Goal: Information Seeking & Learning: Learn about a topic

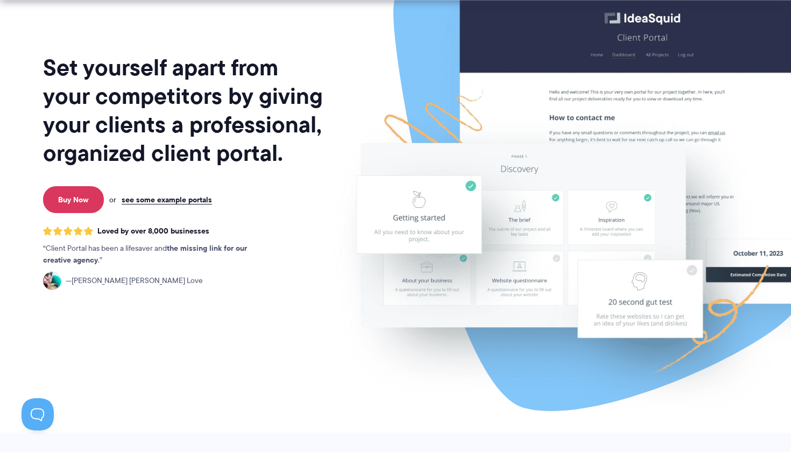
scroll to position [94, 0]
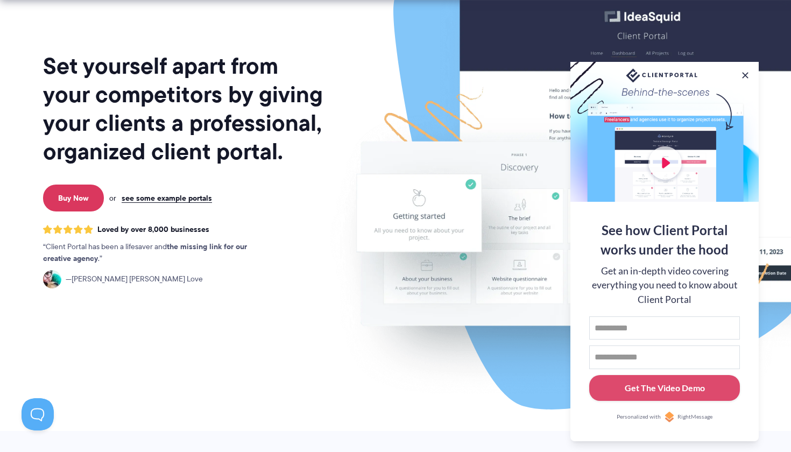
click at [673, 164] on div at bounding box center [665, 132] width 188 height 140
click at [746, 71] on button at bounding box center [745, 75] width 13 height 13
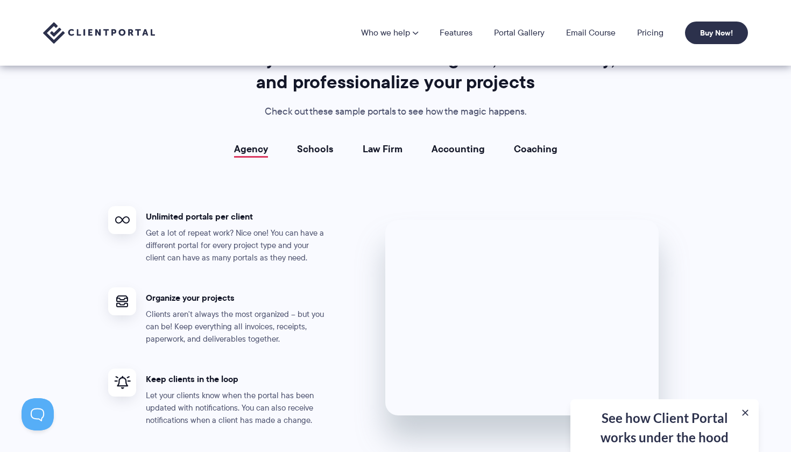
scroll to position [1898, 0]
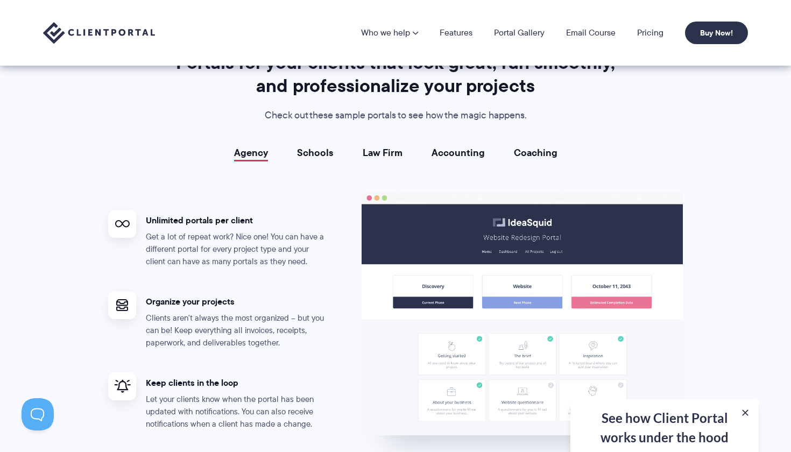
click at [315, 148] on link "Schools" at bounding box center [315, 152] width 37 height 11
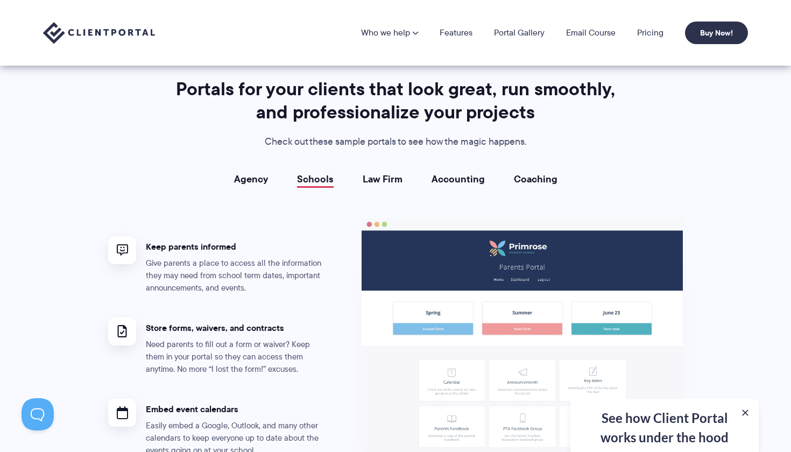
scroll to position [1860, 0]
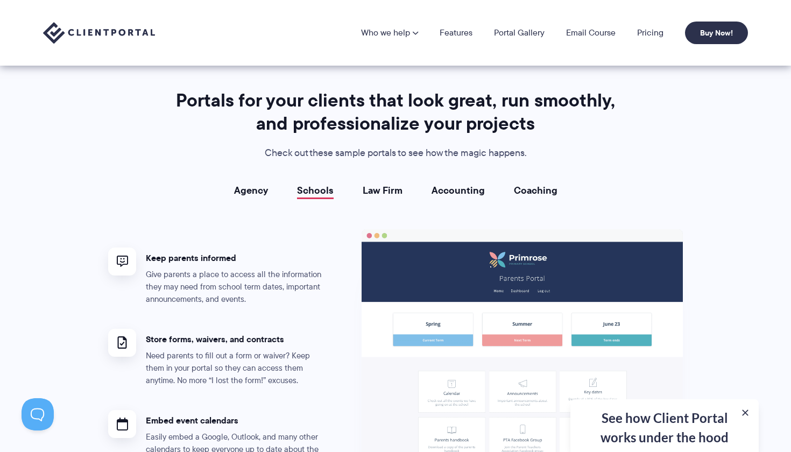
click at [370, 187] on link "Law Firm" at bounding box center [383, 190] width 40 height 11
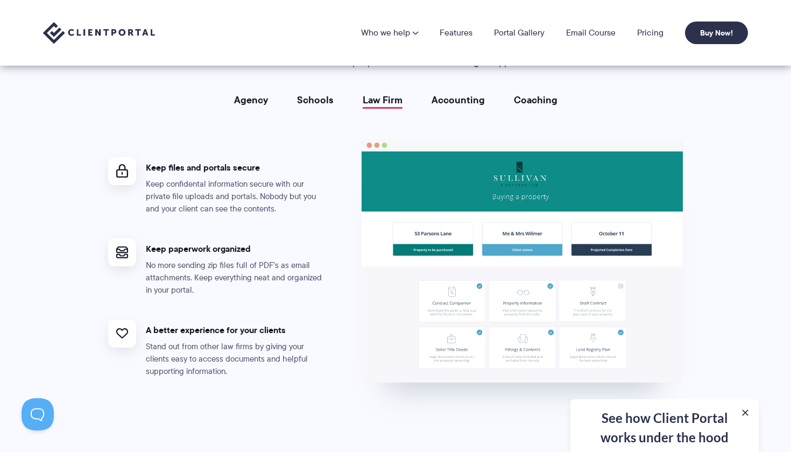
scroll to position [1947, 0]
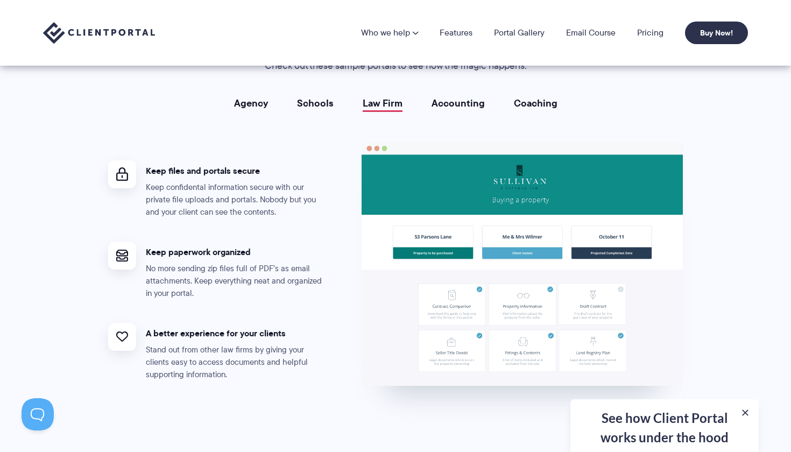
click at [468, 98] on link "Accounting" at bounding box center [458, 103] width 53 height 11
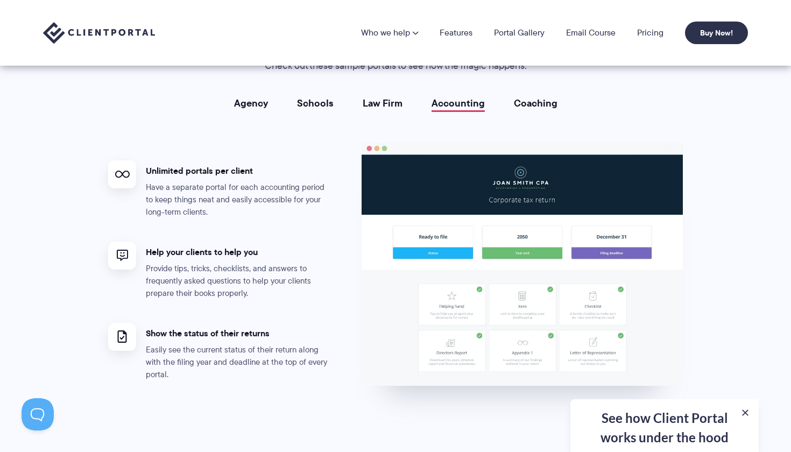
click at [532, 98] on link "Coaching" at bounding box center [536, 103] width 44 height 11
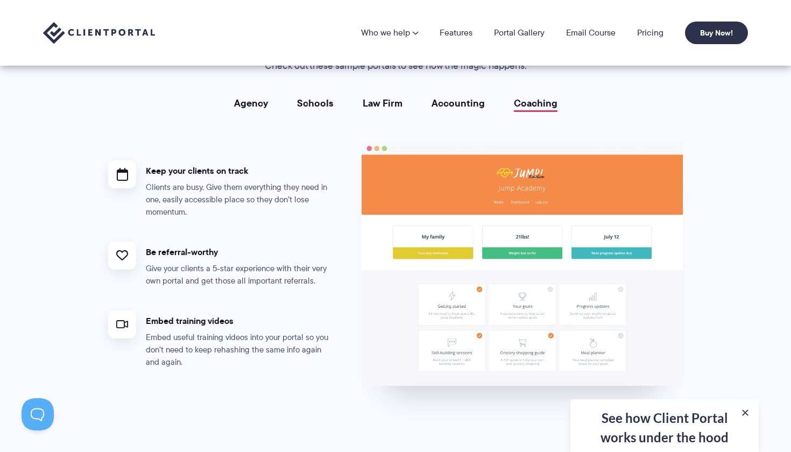
click at [252, 101] on link "Agency" at bounding box center [251, 103] width 34 height 11
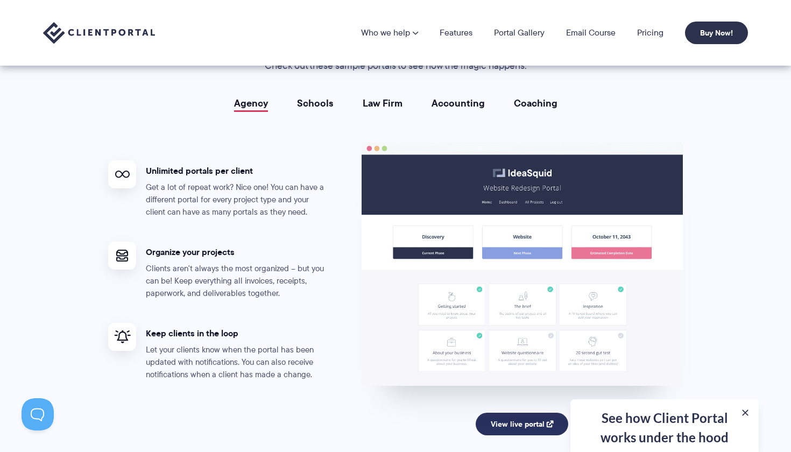
click at [523, 413] on link "View live portal" at bounding box center [522, 424] width 93 height 23
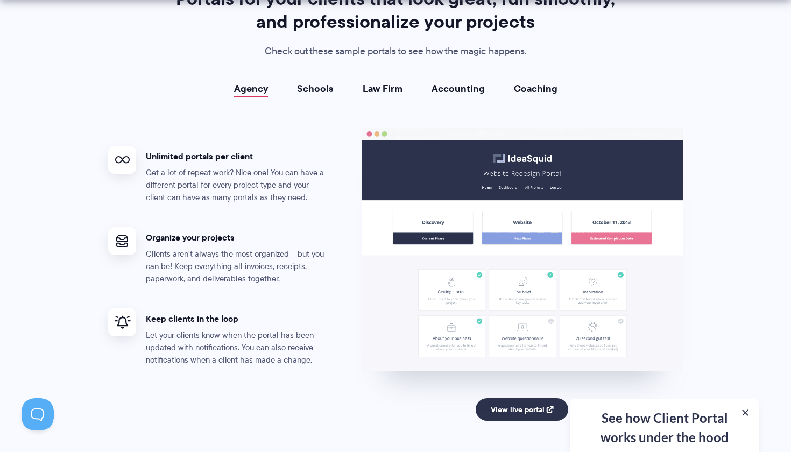
scroll to position [1965, 0]
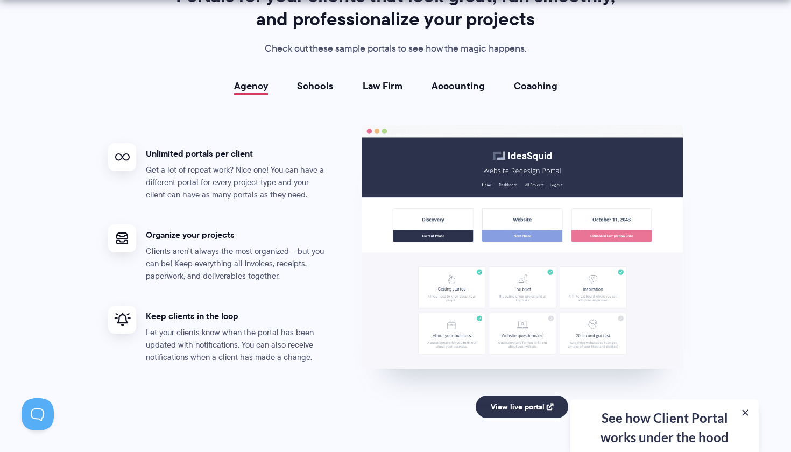
click at [641, 444] on div "See how Client Portal works under the hood Get an in-depth video covering every…" at bounding box center [665, 425] width 188 height 53
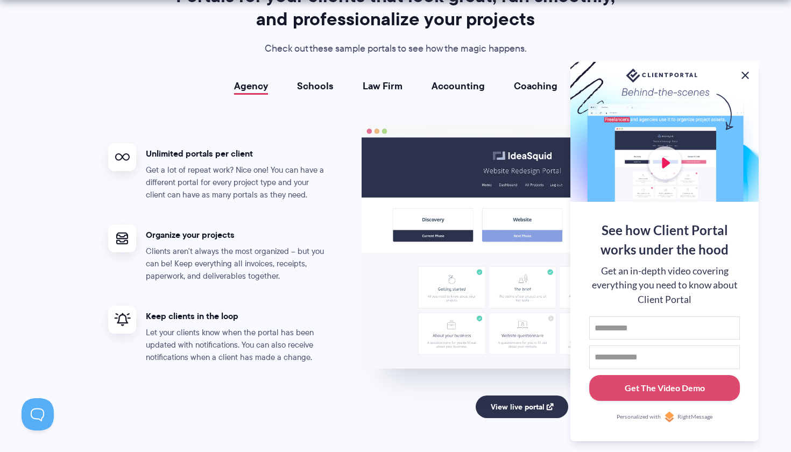
click at [744, 73] on button at bounding box center [745, 75] width 13 height 13
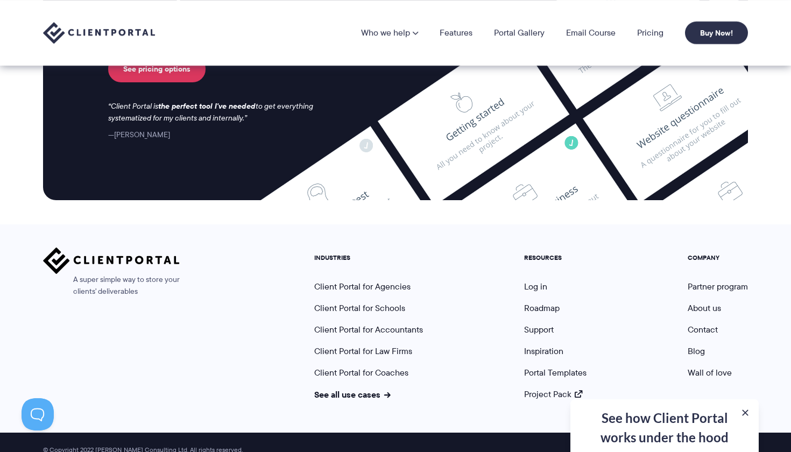
scroll to position [4480, 0]
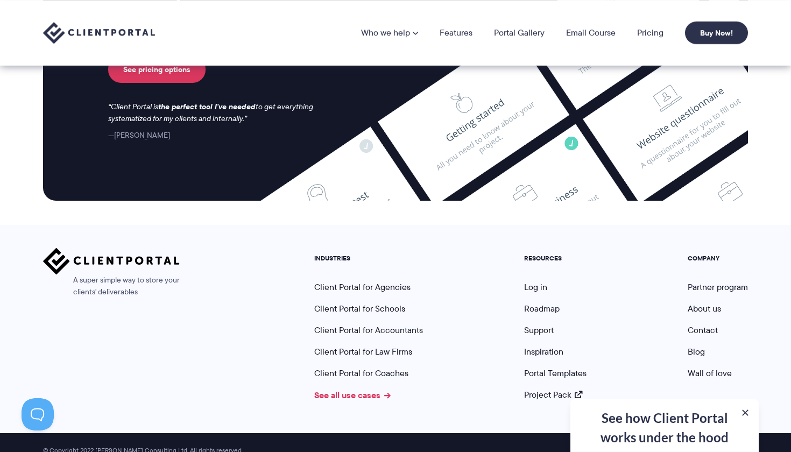
click at [376, 389] on link "See all use cases" at bounding box center [352, 395] width 76 height 13
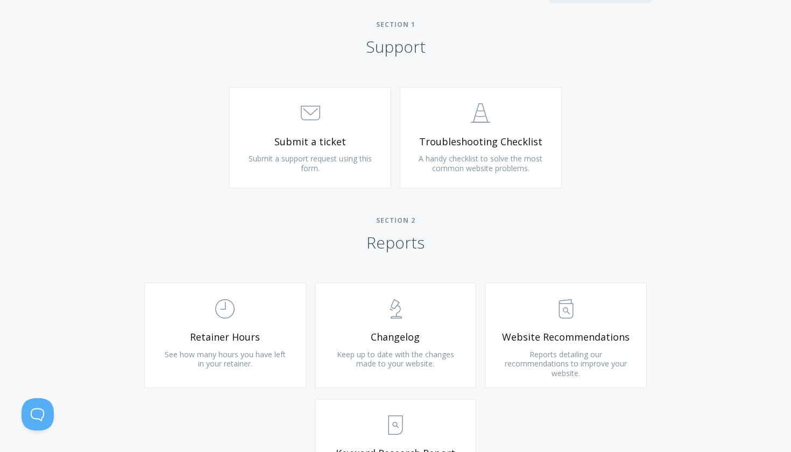
scroll to position [481, 0]
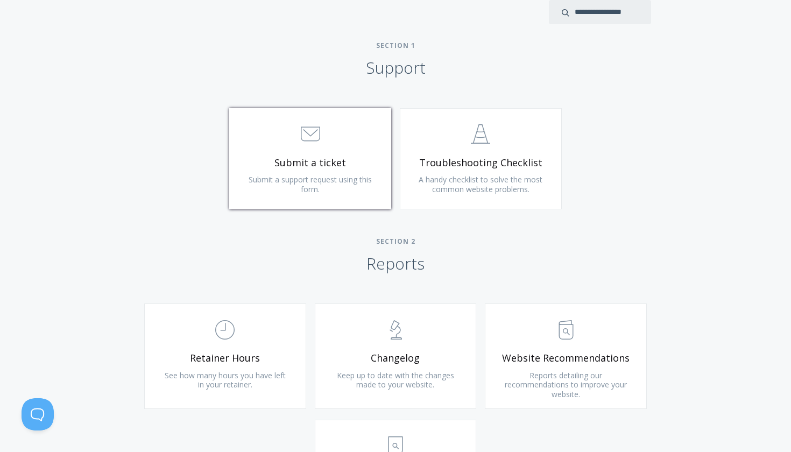
click at [342, 174] on span "Submit a support request using this form." at bounding box center [310, 184] width 123 height 20
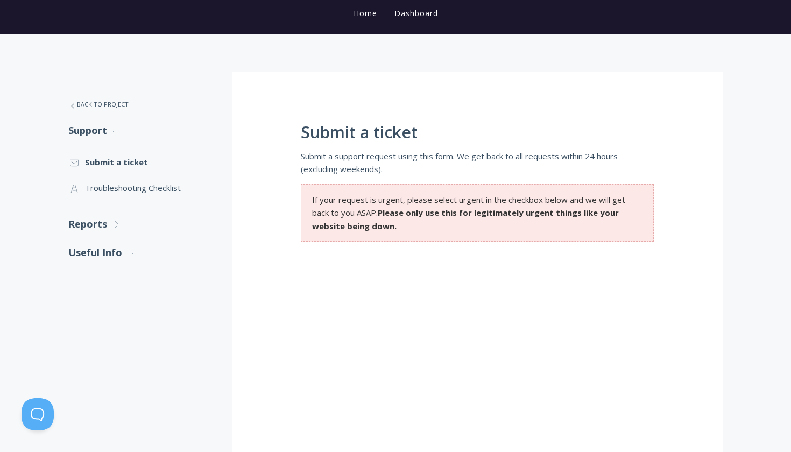
scroll to position [108, 0]
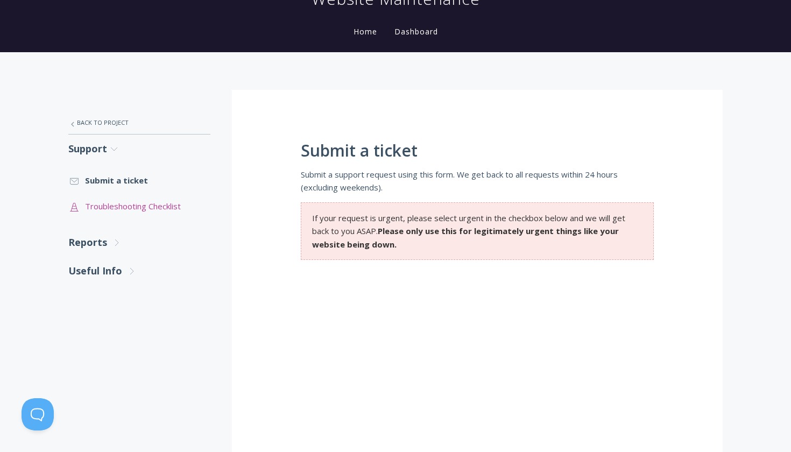
click at [171, 203] on link ".st0{fill:none;stroke:#000000;stroke-width:2;stroke-miterlimit:10;} Untitled-24…" at bounding box center [139, 206] width 142 height 26
click at [92, 237] on link "Reports .st0{fill:none;stroke:#000000;stroke-width:2;stroke-miterlimit:10;} Unt…" at bounding box center [139, 242] width 142 height 29
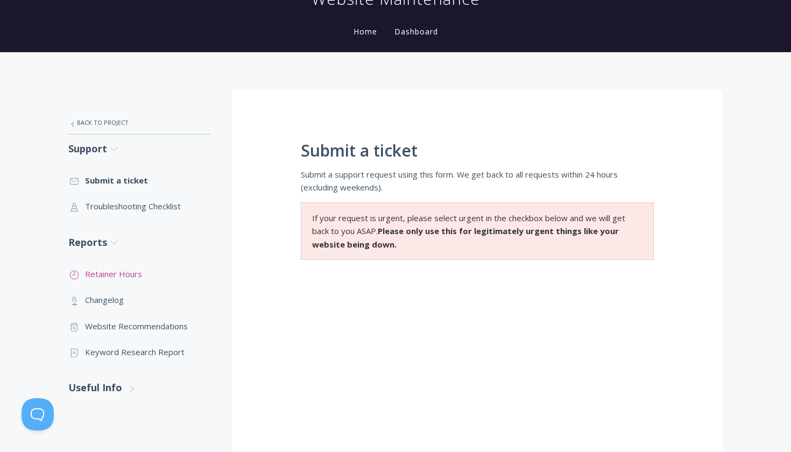
click at [142, 275] on link ".st0{fill:none;stroke:#000000;stroke-width:2;stroke-miterlimit:10;} Untitled-18…" at bounding box center [139, 274] width 142 height 26
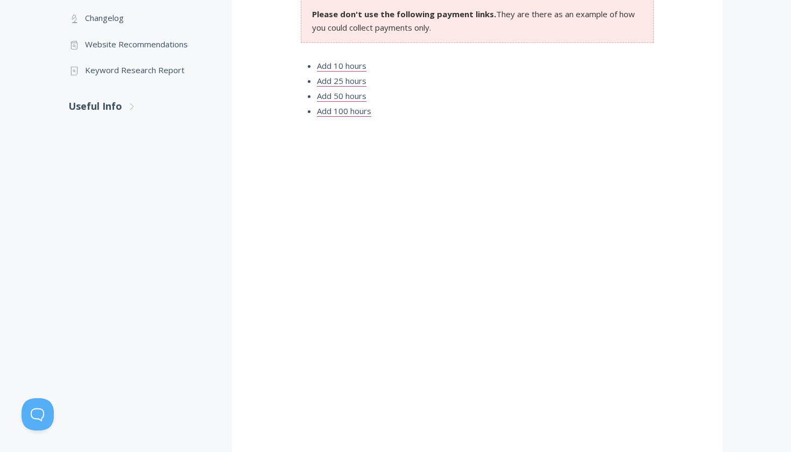
scroll to position [169, 0]
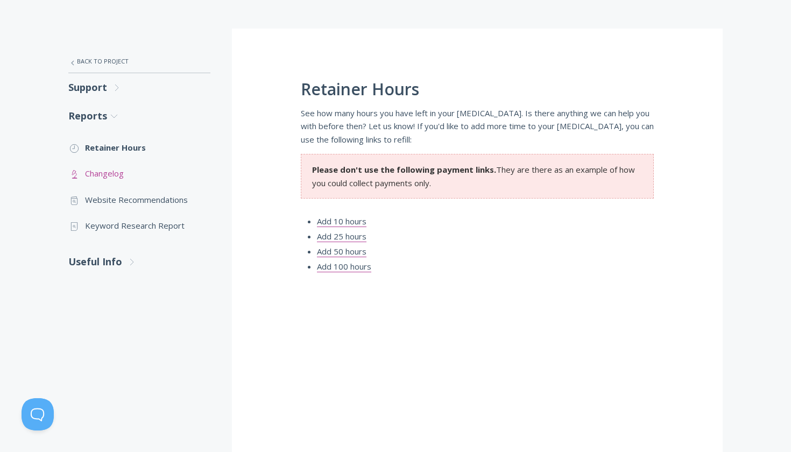
click at [117, 170] on link ".st0{fill:none;stroke:#000000;stroke-width:2;stroke-miterlimit:10;} Untitled-25…" at bounding box center [139, 173] width 142 height 26
click at [149, 199] on link ".st0{fill:none;stroke:#000000;stroke-width:2;stroke-miterlimit:10;} Untitled-13…" at bounding box center [139, 200] width 142 height 26
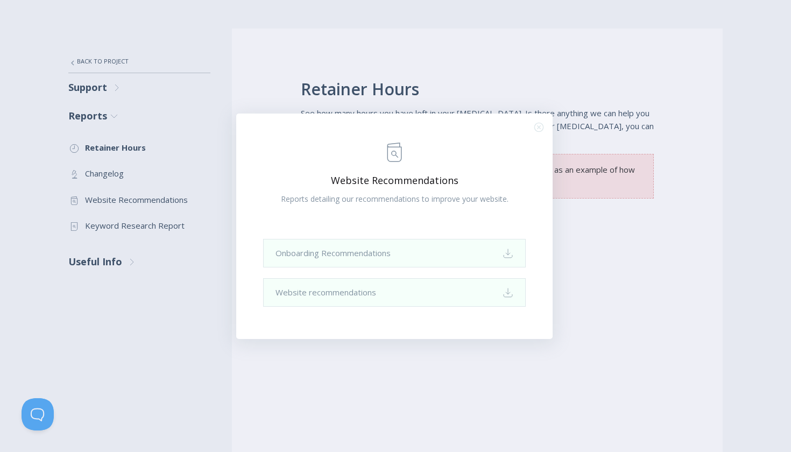
click at [234, 277] on div ".st0{fill:none;stroke:#000000;stroke-width:2;stroke-miterlimit:10;} Untitled-13…" at bounding box center [395, 226] width 791 height 452
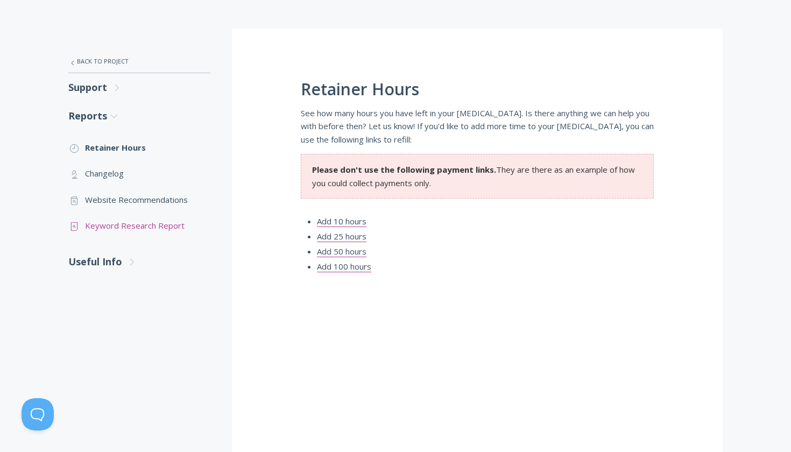
click at [180, 224] on link ".st0{fill:none;stroke:#000000;stroke-width:2;stroke-miterlimit:10;} Untitled-15…" at bounding box center [139, 226] width 142 height 26
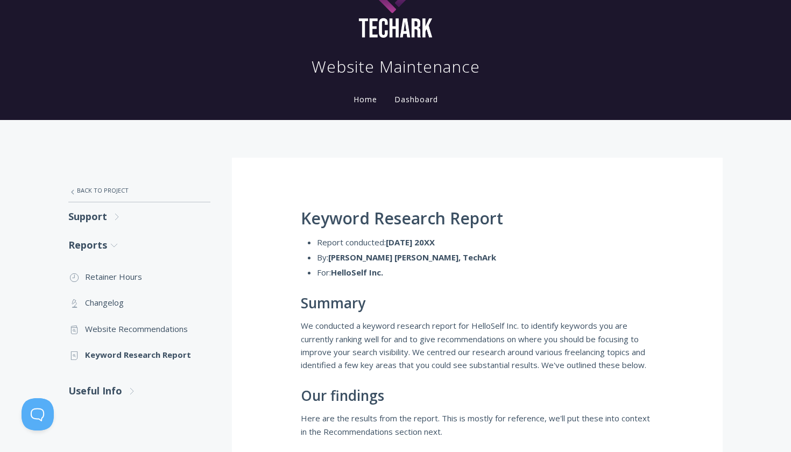
scroll to position [66, 0]
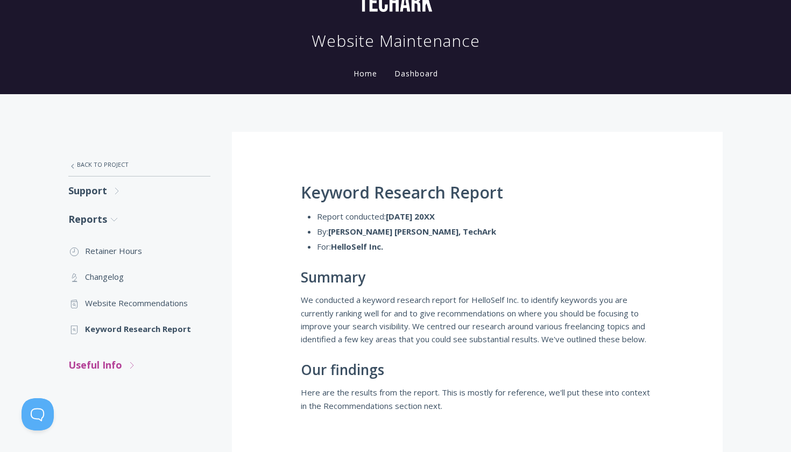
click at [90, 358] on link "Useful Info .st0{fill:none;stroke:#000000;stroke-width:2;stroke-miterlimit:10;}…" at bounding box center [139, 365] width 142 height 29
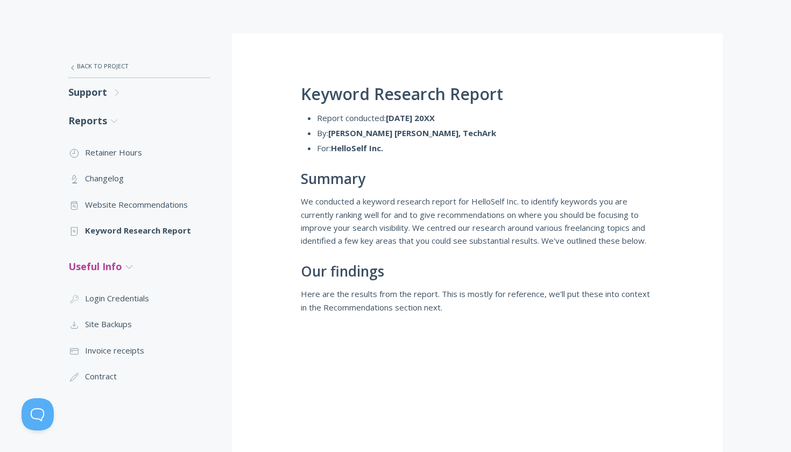
scroll to position [257, 0]
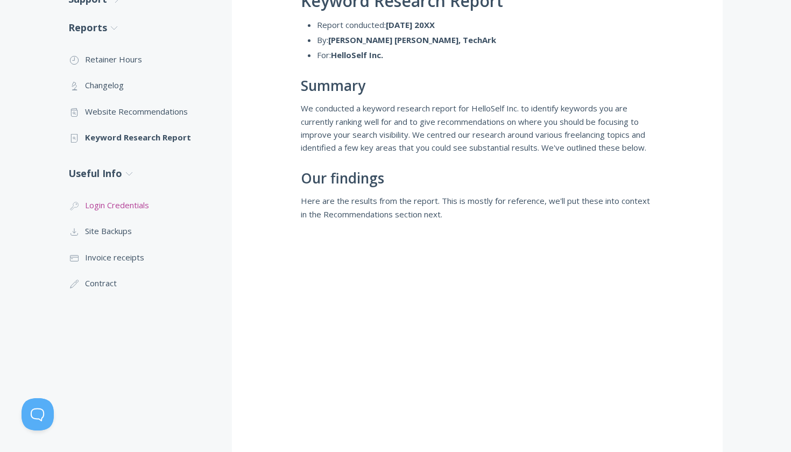
click at [142, 202] on link ".cls-1{fill:none;stroke:#000;stroke-miterlimit:10;stroke-width:2px;} 1. General…" at bounding box center [139, 205] width 142 height 26
click at [115, 233] on link ".st0{fill:none;stroke:#000000;stroke-width:2;stroke-miterlimit:10;} Untitled-15…" at bounding box center [139, 231] width 142 height 26
click at [126, 258] on link ".st0{fill:none;stroke:#000000;stroke-width:2;stroke-miterlimit:10;} Financial I…" at bounding box center [139, 257] width 142 height 26
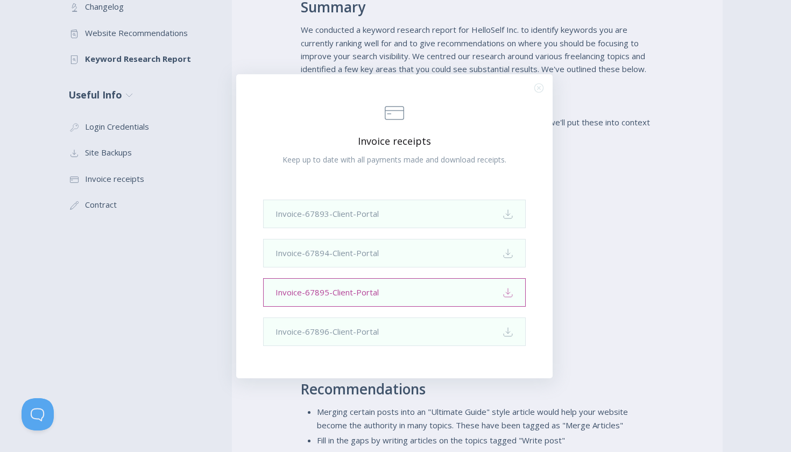
scroll to position [242, 0]
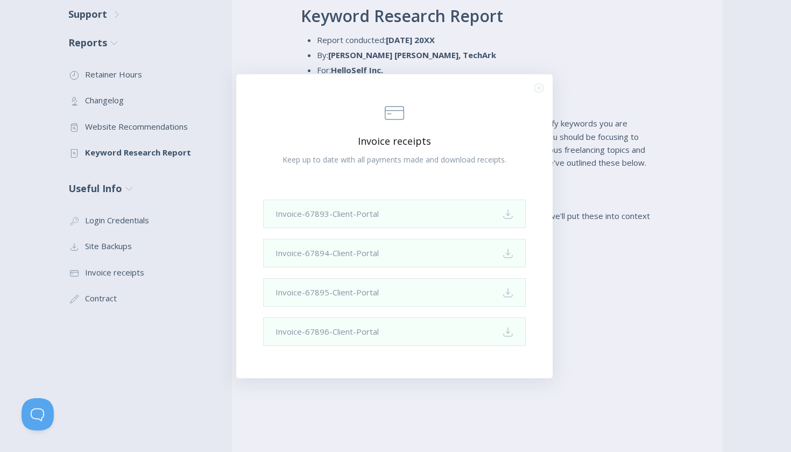
click at [110, 293] on div ".st0{fill:none;stroke:#000000;stroke-width:2;stroke-miterlimit:10;} Financial I…" at bounding box center [395, 226] width 791 height 452
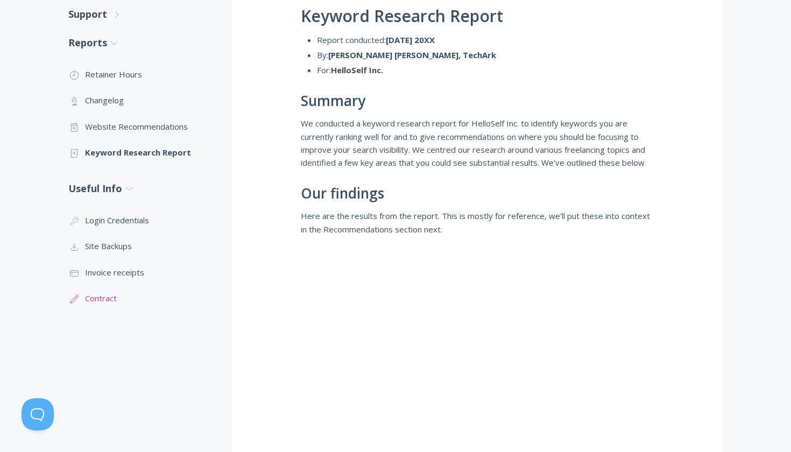
click at [108, 302] on link ".st0{fill:none;stroke:#000000;stroke-width:2;stroke-miterlimit:10;} 1. General …" at bounding box center [139, 298] width 142 height 26
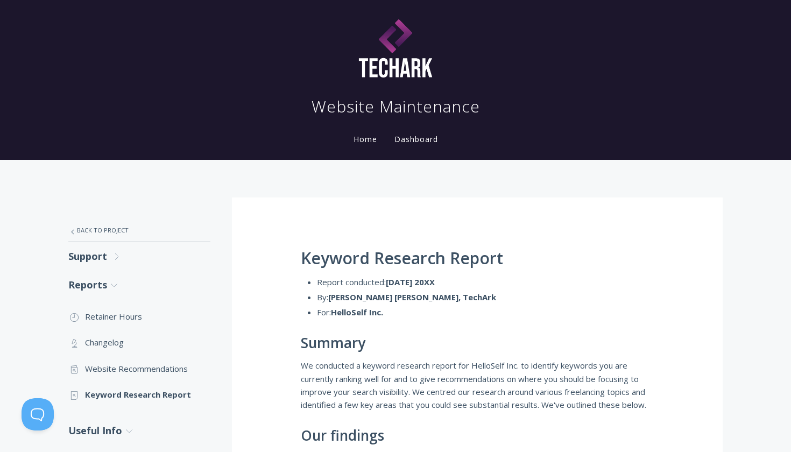
scroll to position [0, 0]
click at [119, 227] on link ".st0{fill:none;stroke:#000000;stroke-width:2;stroke-miterlimit:10;} Untitled-27…" at bounding box center [139, 230] width 142 height 23
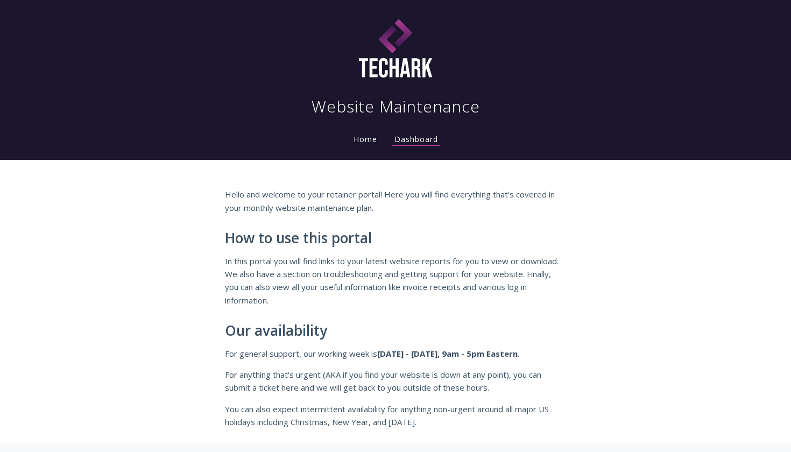
click at [364, 143] on link "Home" at bounding box center [365, 139] width 28 height 10
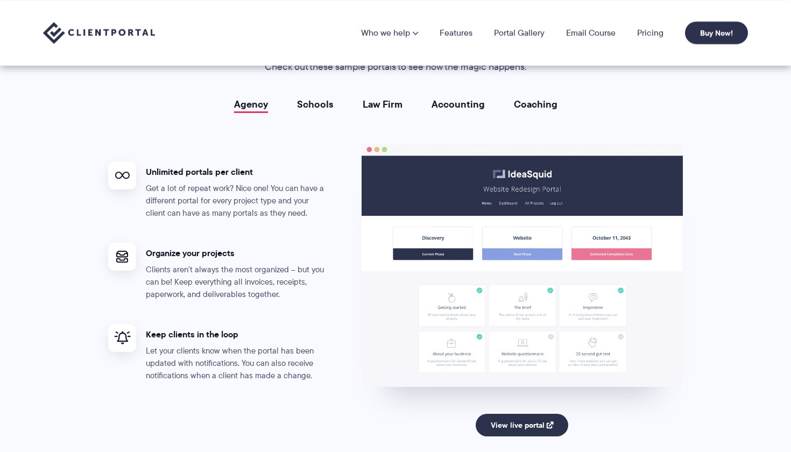
scroll to position [1942, 0]
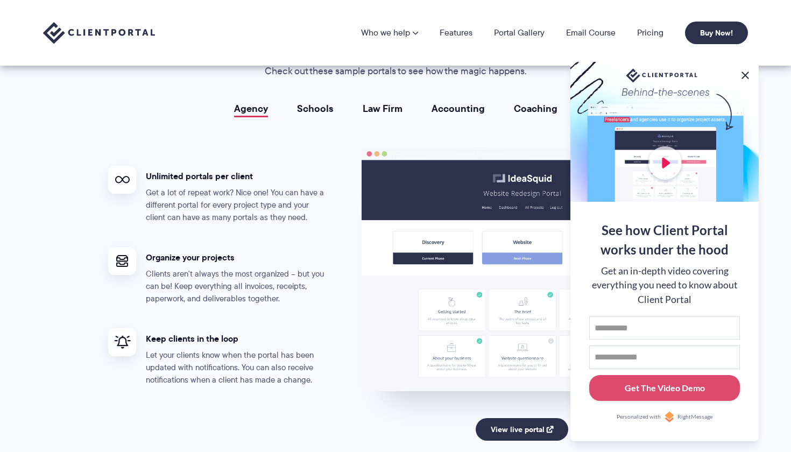
click at [747, 72] on button at bounding box center [745, 75] width 13 height 13
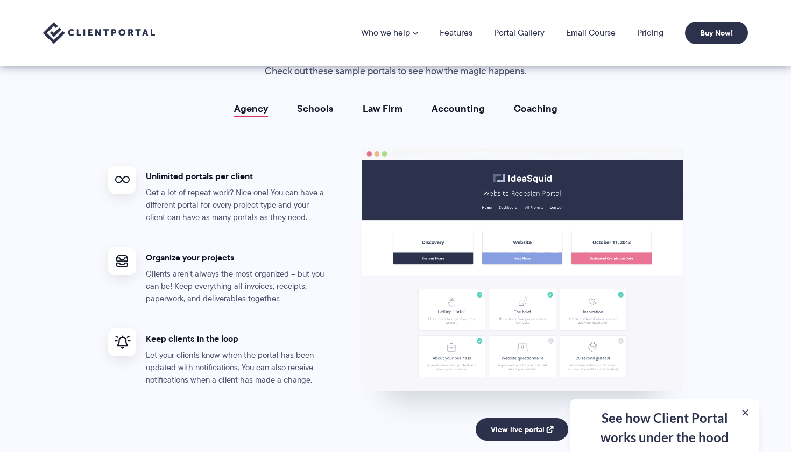
click at [320, 103] on link "Schools" at bounding box center [315, 108] width 37 height 11
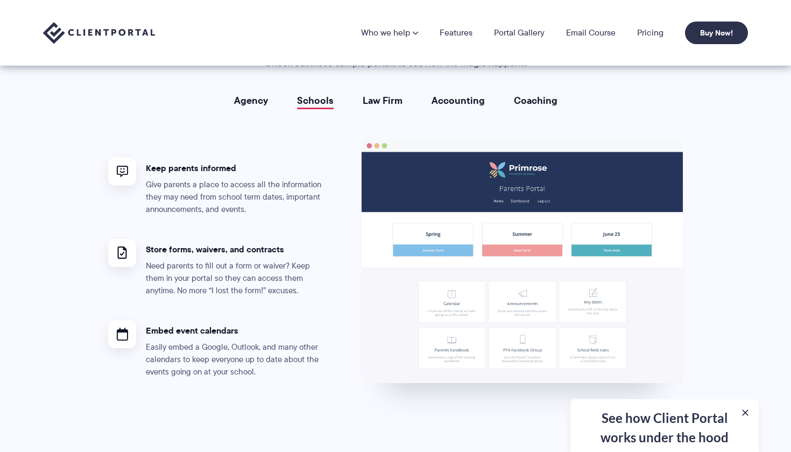
scroll to position [1949, 0]
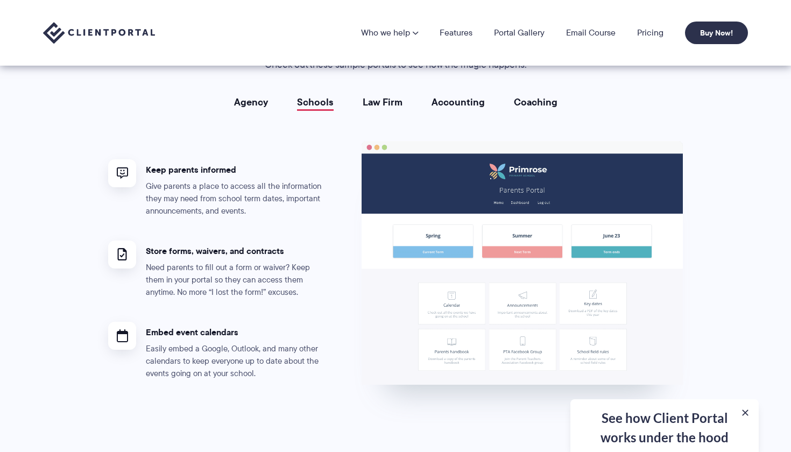
click at [392, 97] on link "Law Firm" at bounding box center [383, 102] width 40 height 11
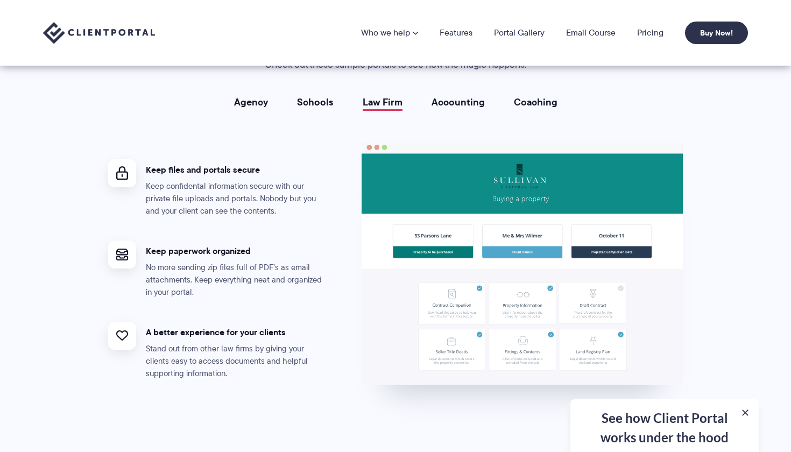
click at [314, 101] on link "Schools" at bounding box center [315, 102] width 37 height 11
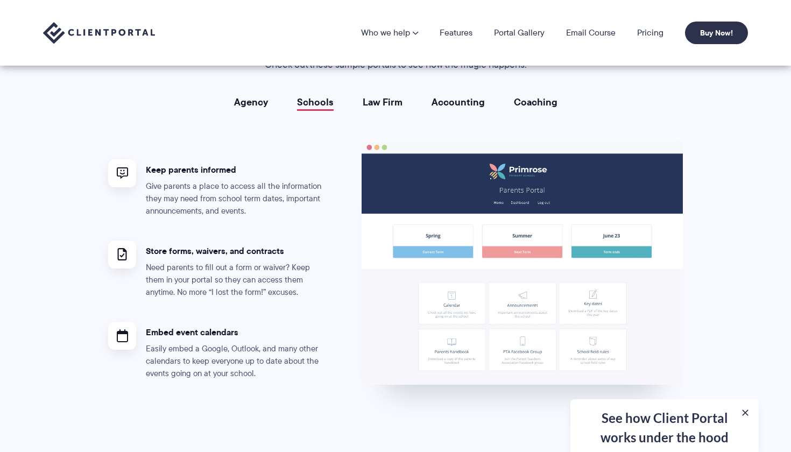
click at [386, 97] on link "Law Firm" at bounding box center [383, 102] width 40 height 11
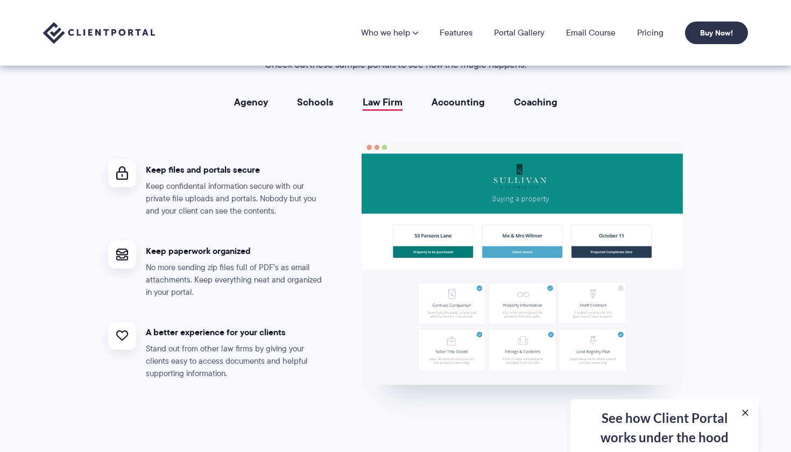
click at [459, 97] on link "Accounting" at bounding box center [458, 102] width 53 height 11
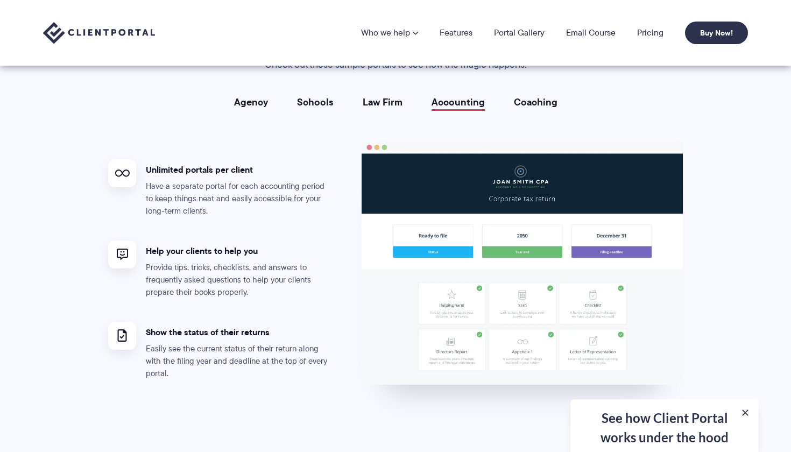
click at [530, 97] on link "Coaching" at bounding box center [536, 102] width 44 height 11
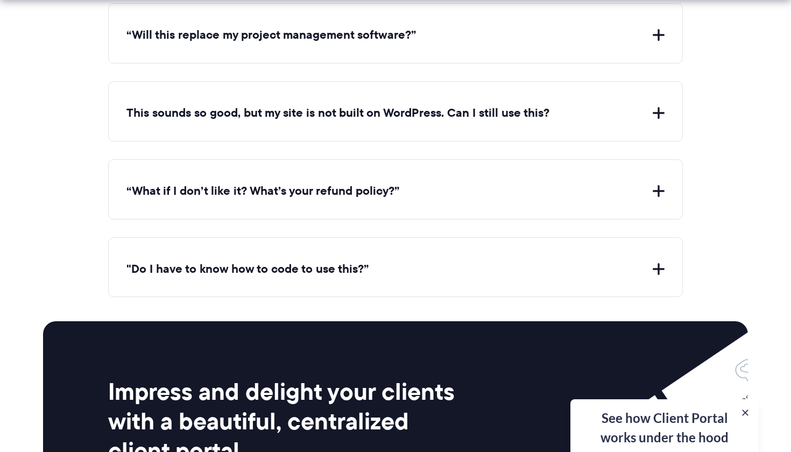
scroll to position [3948, 0]
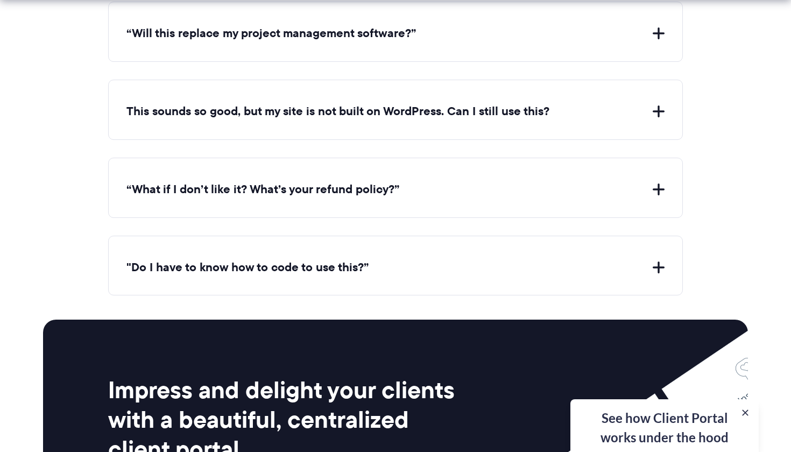
click at [462, 103] on button "This sounds so good, but my site is not built on WordPress. Can I still use thi…" at bounding box center [395, 111] width 538 height 17
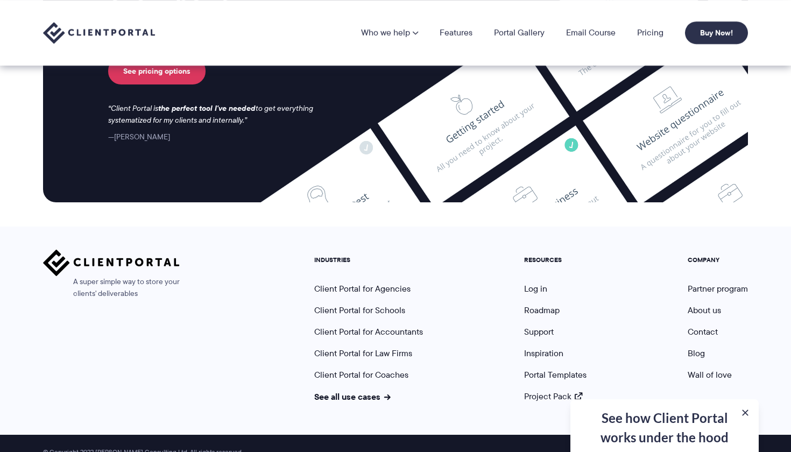
scroll to position [4505, 0]
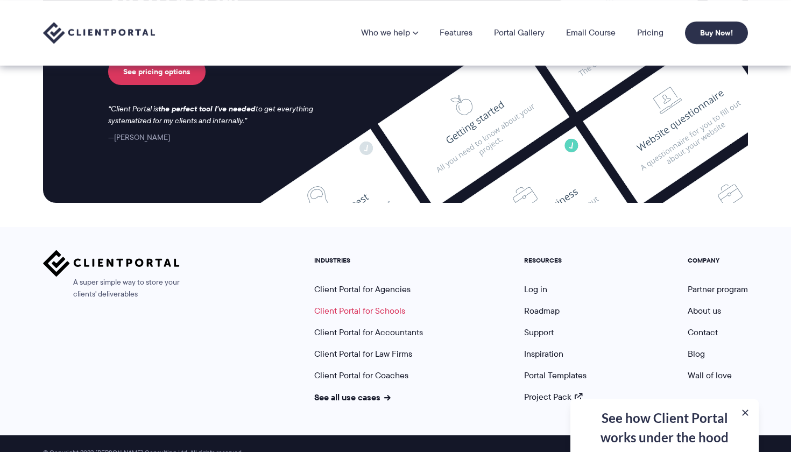
click at [363, 305] on link "Client Portal for Schools" at bounding box center [359, 311] width 91 height 12
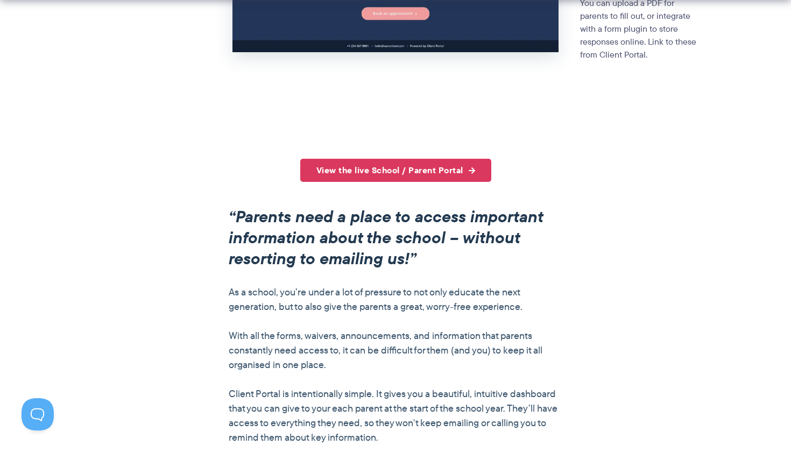
scroll to position [642, 0]
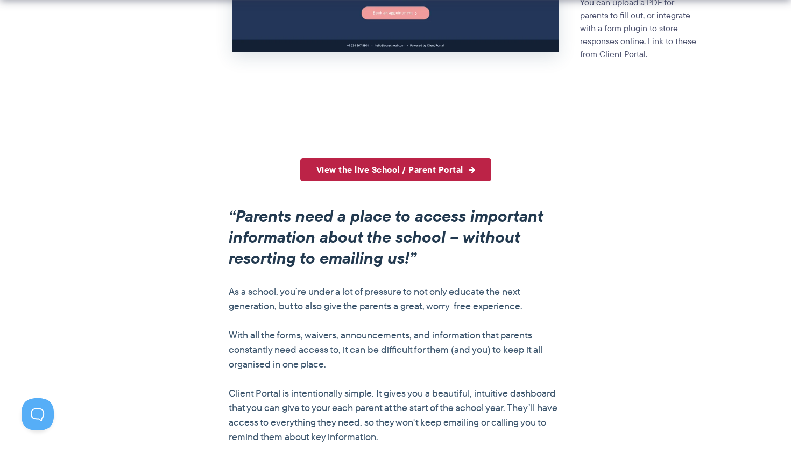
click at [471, 170] on link "View the live School / Parent Portal" at bounding box center [395, 169] width 191 height 23
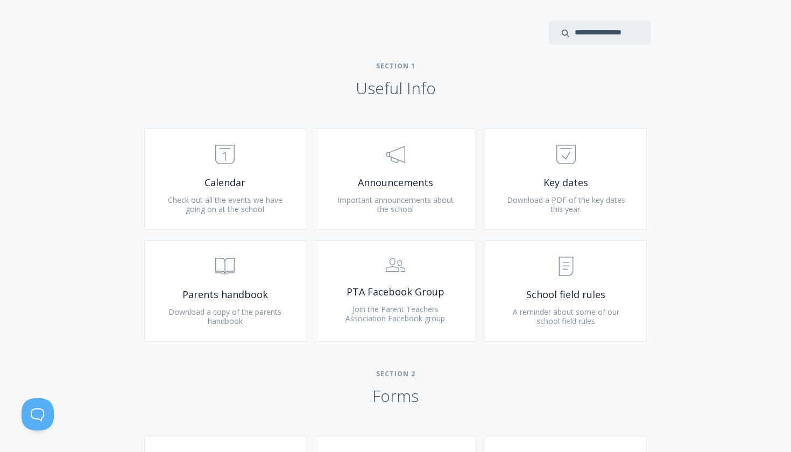
scroll to position [398, 0]
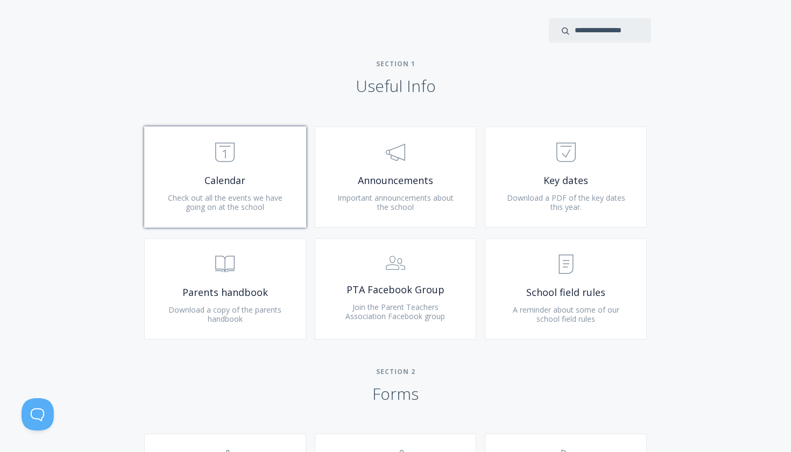
click at [234, 174] on span "Calendar" at bounding box center [225, 180] width 129 height 12
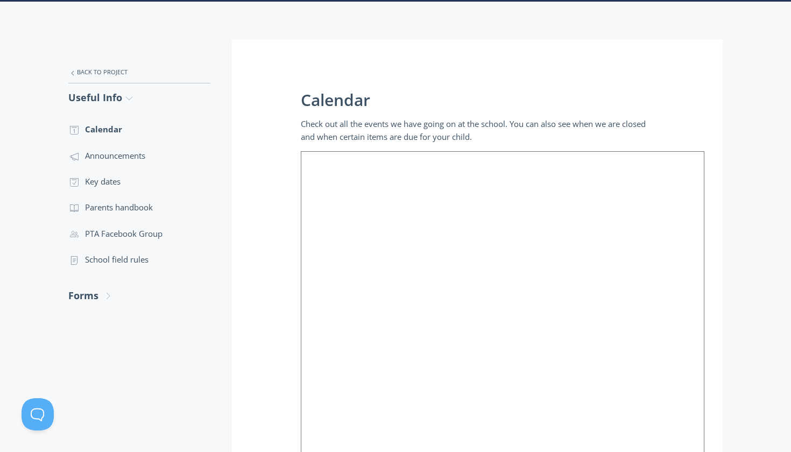
scroll to position [194, 0]
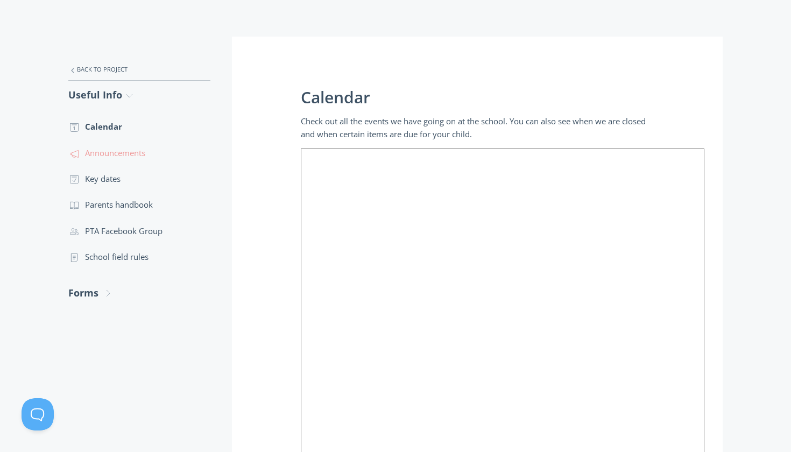
click at [140, 147] on link ".st0{fill:none;stroke:#000000;stroke-width:2;stroke-miterlimit:10;} 3. Communic…" at bounding box center [139, 153] width 142 height 26
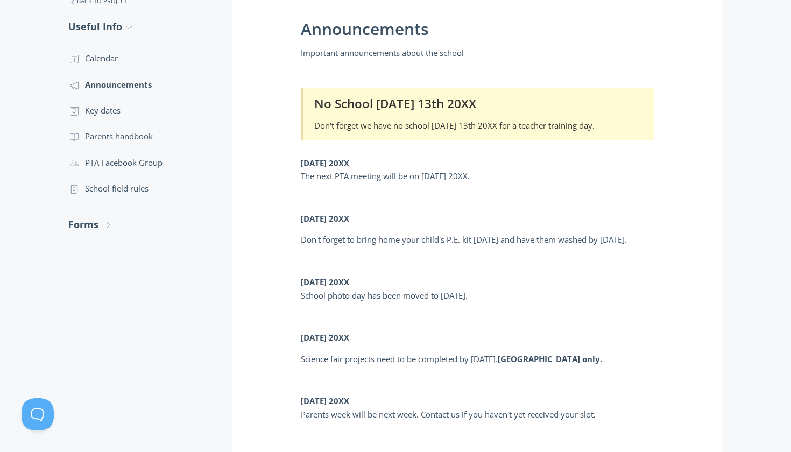
scroll to position [222, 0]
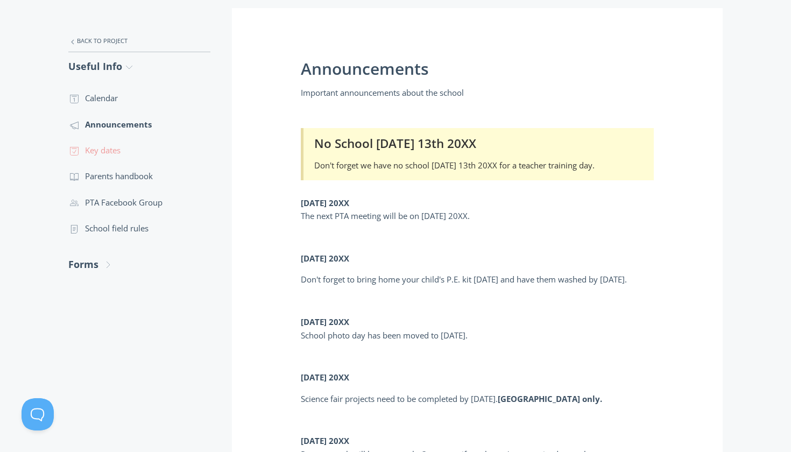
click at [121, 152] on link ".st0{fill:none;stroke:#000000;stroke-width:2;stroke-miterlimit:10;} Untitled-18…" at bounding box center [139, 150] width 142 height 26
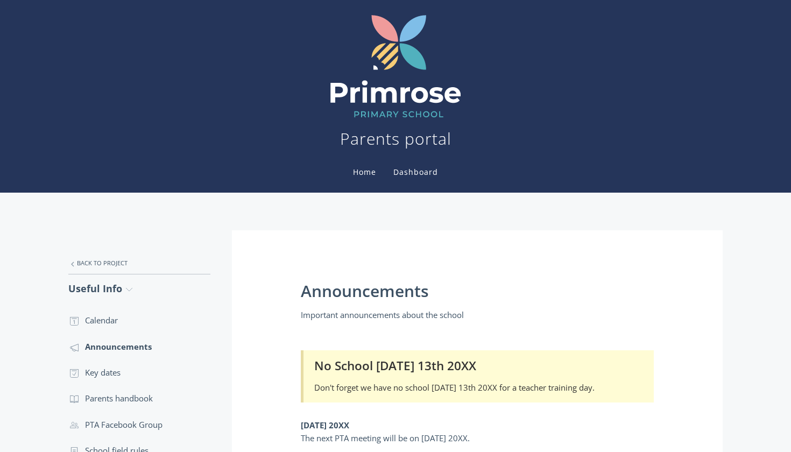
scroll to position [222, 0]
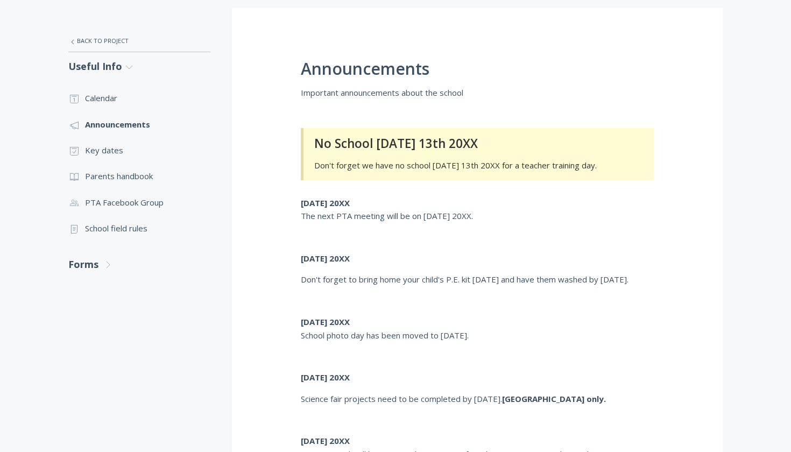
scroll to position [222, 0]
click at [161, 199] on link ".st0{fill:none;stroke:#000000;stroke-width:2;stroke-miterlimit:10;} 3. Communic…" at bounding box center [139, 202] width 142 height 26
click at [143, 232] on link ".st0{fill:none;stroke:#000000;stroke-width:2;stroke-miterlimit:10;} Untitled-15…" at bounding box center [139, 228] width 142 height 26
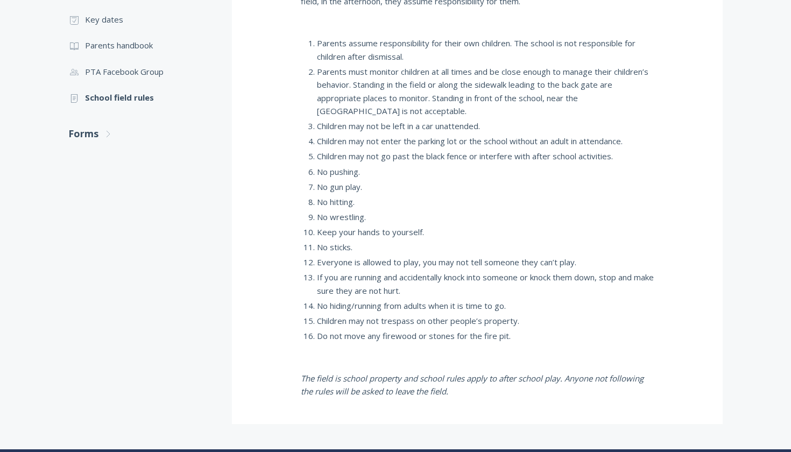
scroll to position [351, 0]
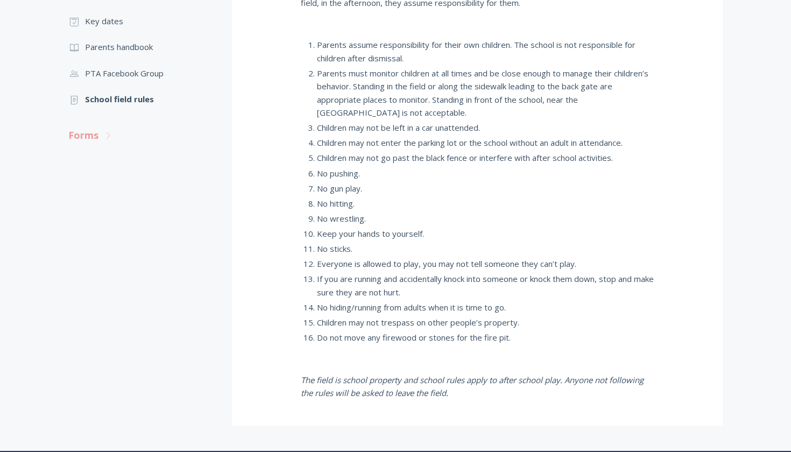
click at [88, 137] on link "Forms .st0{fill:none;stroke:#000000;stroke-width:2;stroke-miterlimit:10;} Untit…" at bounding box center [139, 135] width 142 height 29
click at [131, 221] on link ".st0{fill:none;stroke:#000000;stroke-width:2;stroke-miterlimit:10;} Untitled-22…" at bounding box center [139, 219] width 142 height 26
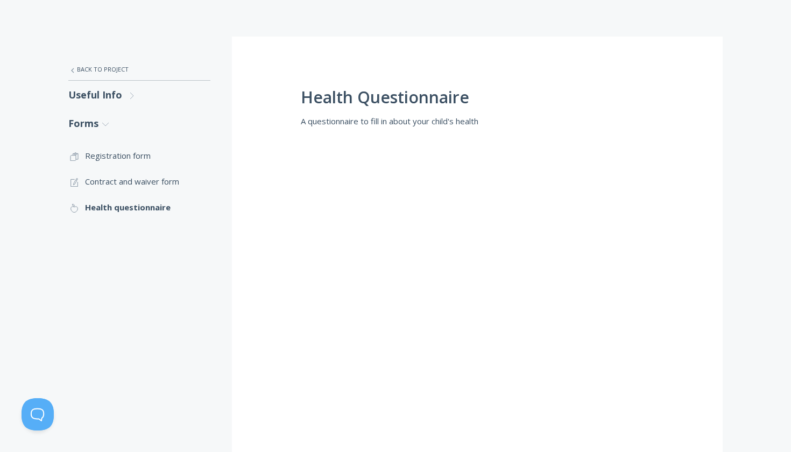
scroll to position [192, 0]
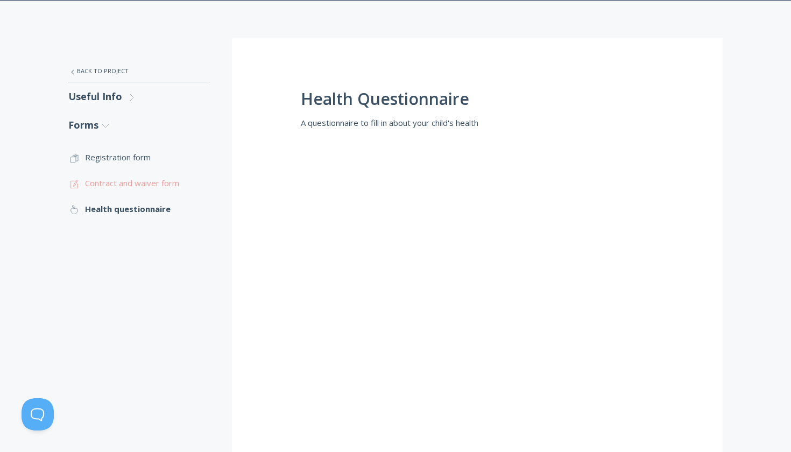
click at [152, 176] on link ".st0{fill:none;stroke:#000000;stroke-width:2;stroke-miterlimit:10;} 1. General …" at bounding box center [139, 183] width 142 height 26
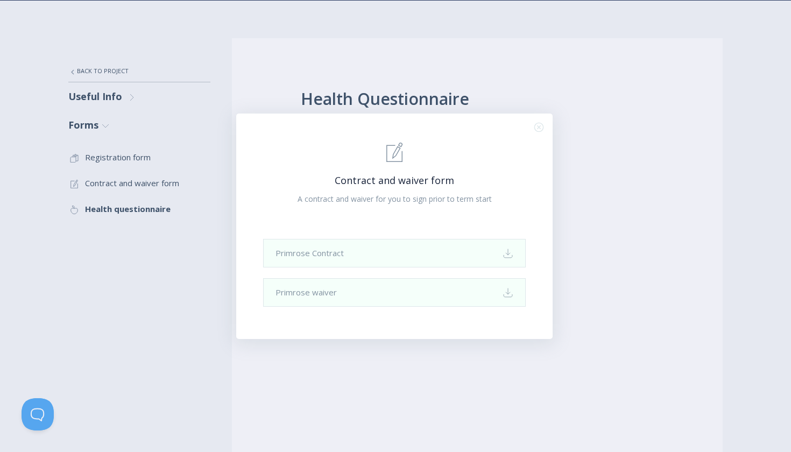
click at [126, 164] on div ".st0{fill:none;stroke:#000000;stroke-width:2;stroke-miterlimit:10;} 1. General …" at bounding box center [395, 226] width 791 height 452
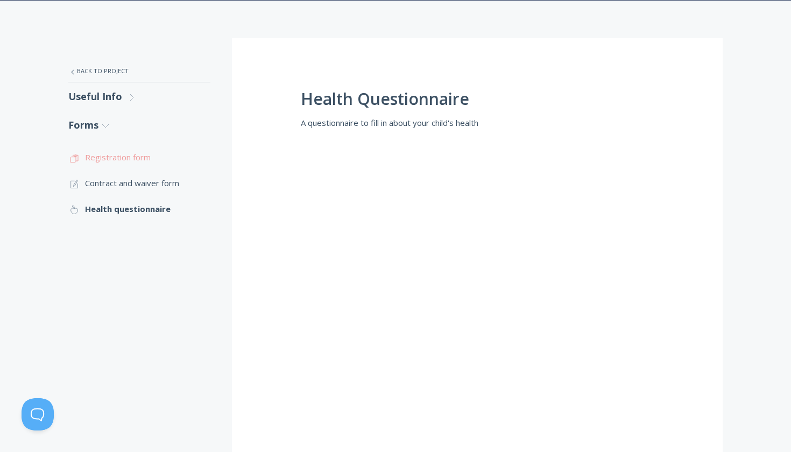
click at [128, 157] on link ".st0{fill:none;stroke:#000000;stroke-width:2;stroke-miterlimit:10;} Untitled-16…" at bounding box center [139, 157] width 142 height 26
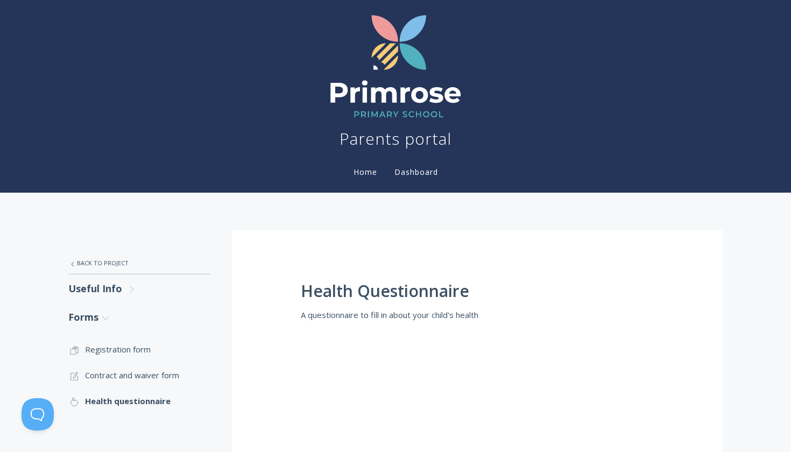
scroll to position [0, 0]
click at [114, 262] on link ".st0{fill:none;stroke:#000000;stroke-width:2;stroke-miterlimit:10;} Untitled-27…" at bounding box center [139, 263] width 142 height 23
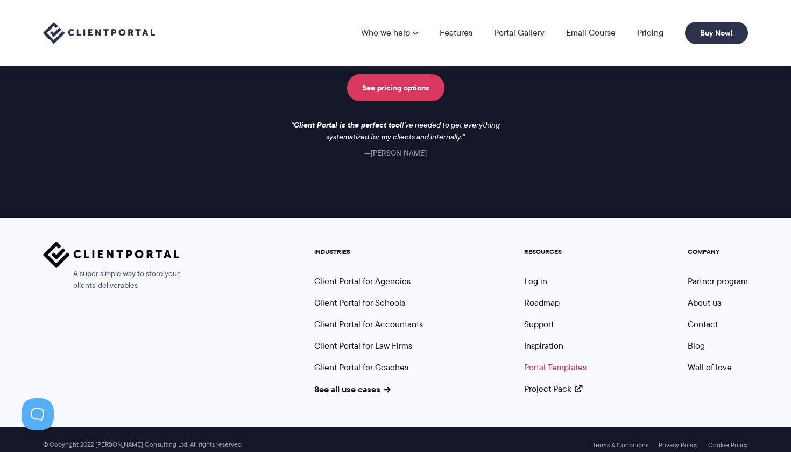
click at [539, 361] on link "Portal Templates" at bounding box center [555, 367] width 62 height 12
